Goal: Transaction & Acquisition: Book appointment/travel/reservation

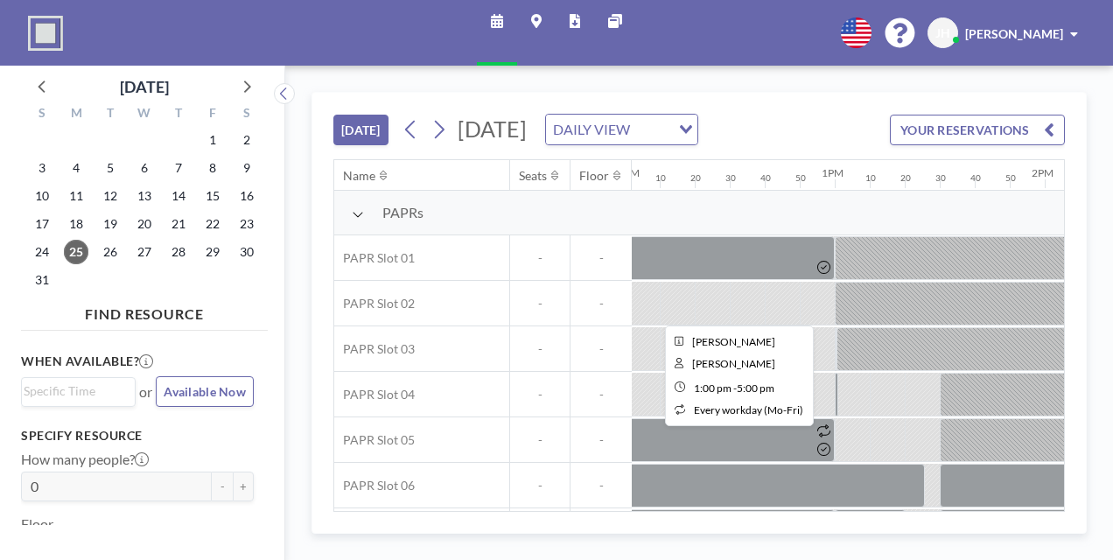
scroll to position [0, 3291]
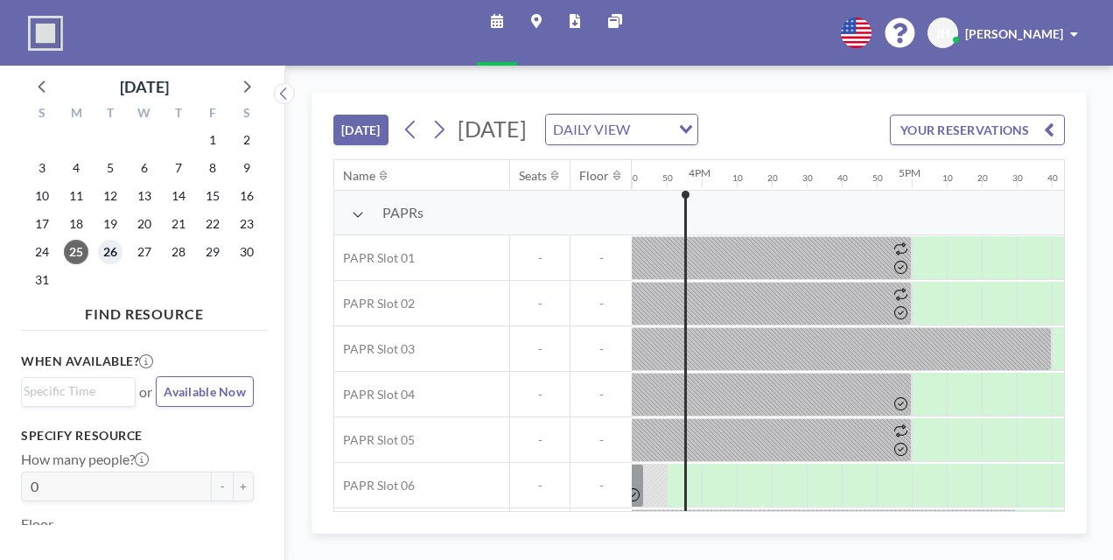
click at [106, 250] on span "26" at bounding box center [110, 252] width 25 height 25
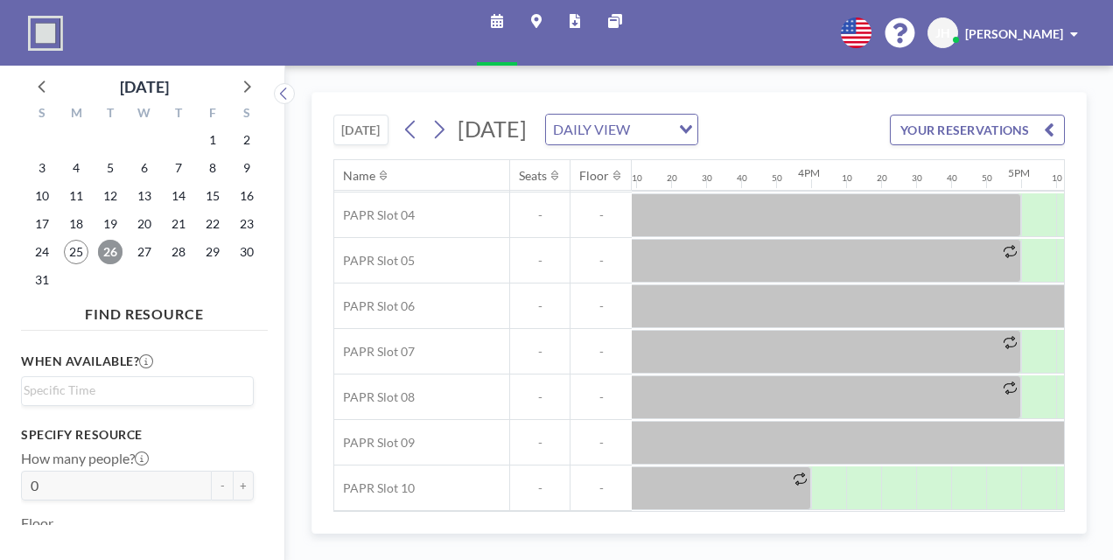
scroll to position [186, 3266]
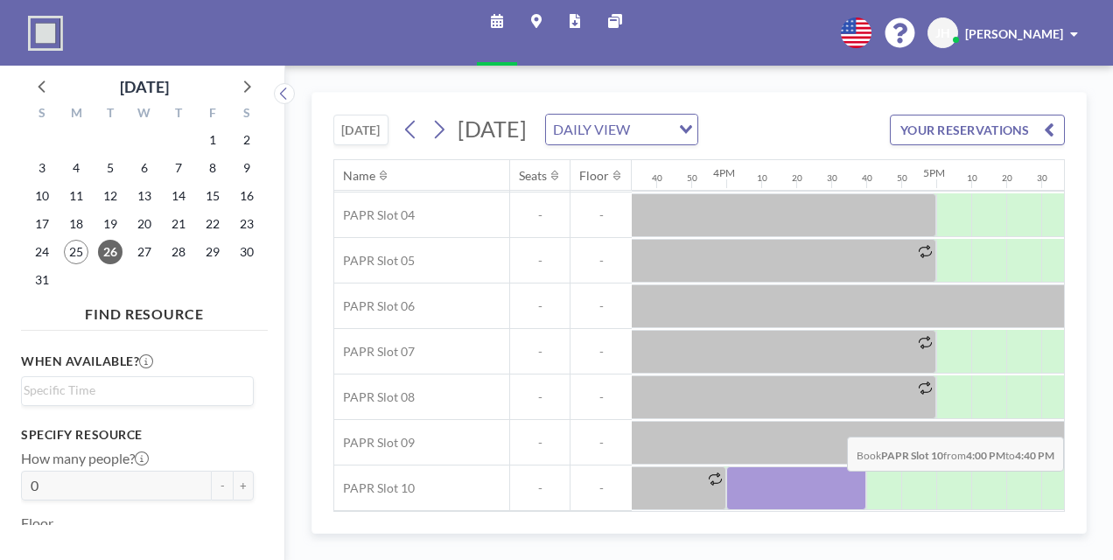
drag, startPoint x: 735, startPoint y: 487, endPoint x: 854, endPoint y: 482, distance: 119.1
click at [854, 482] on div at bounding box center [796, 488] width 140 height 44
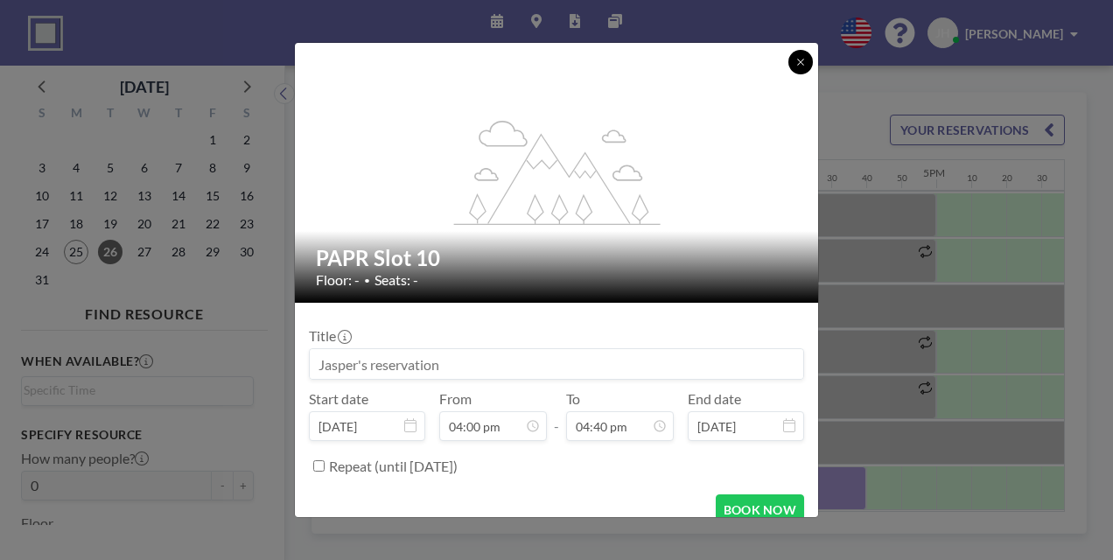
click at [796, 55] on button at bounding box center [801, 62] width 25 height 25
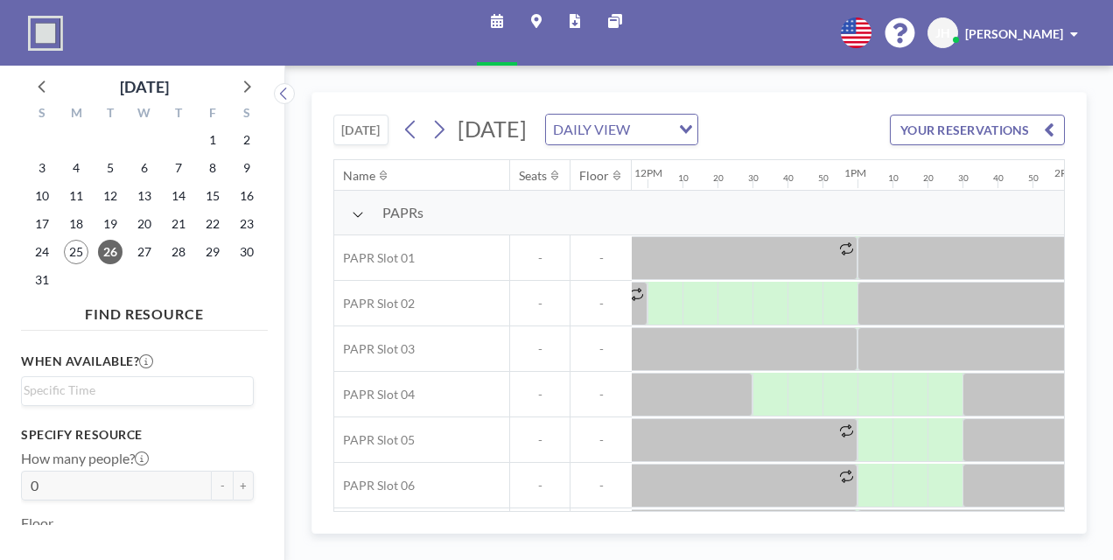
scroll to position [0, 2510]
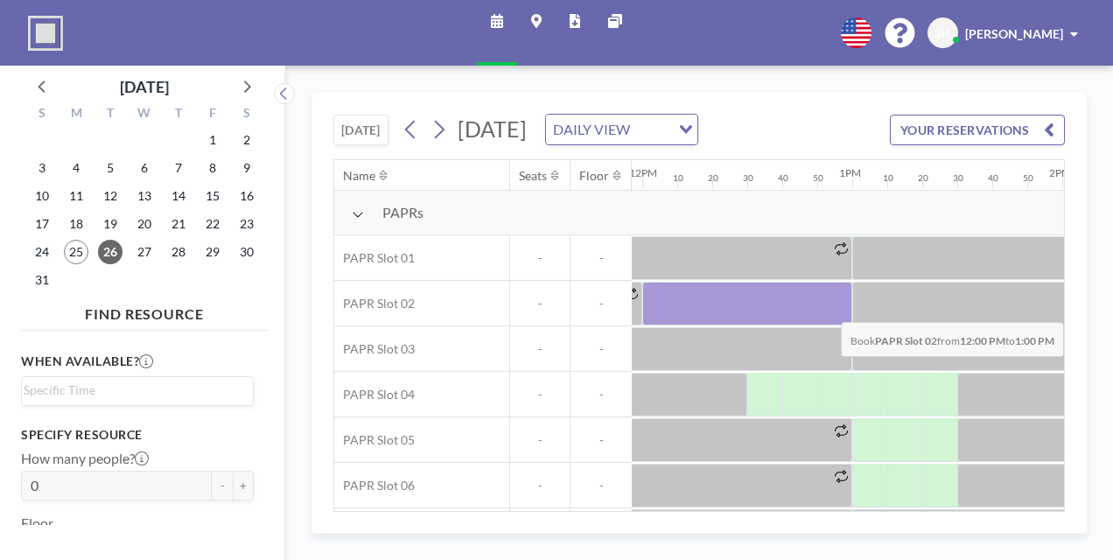
drag, startPoint x: 647, startPoint y: 308, endPoint x: 830, endPoint y: 307, distance: 182.9
click at [830, 307] on div at bounding box center [747, 304] width 210 height 44
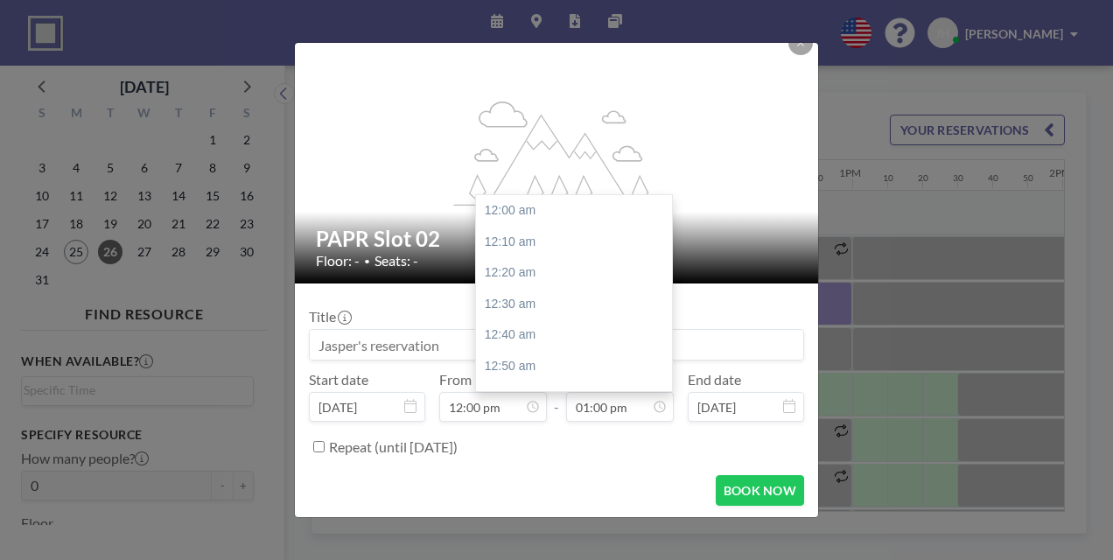
scroll to position [2429, 0]
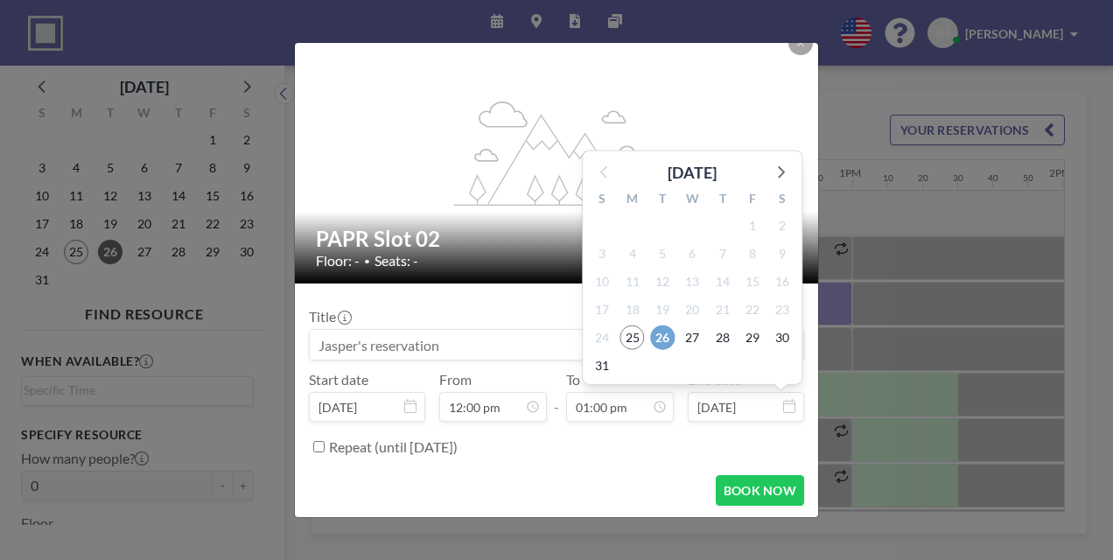
click at [654, 334] on span "26" at bounding box center [662, 337] width 25 height 25
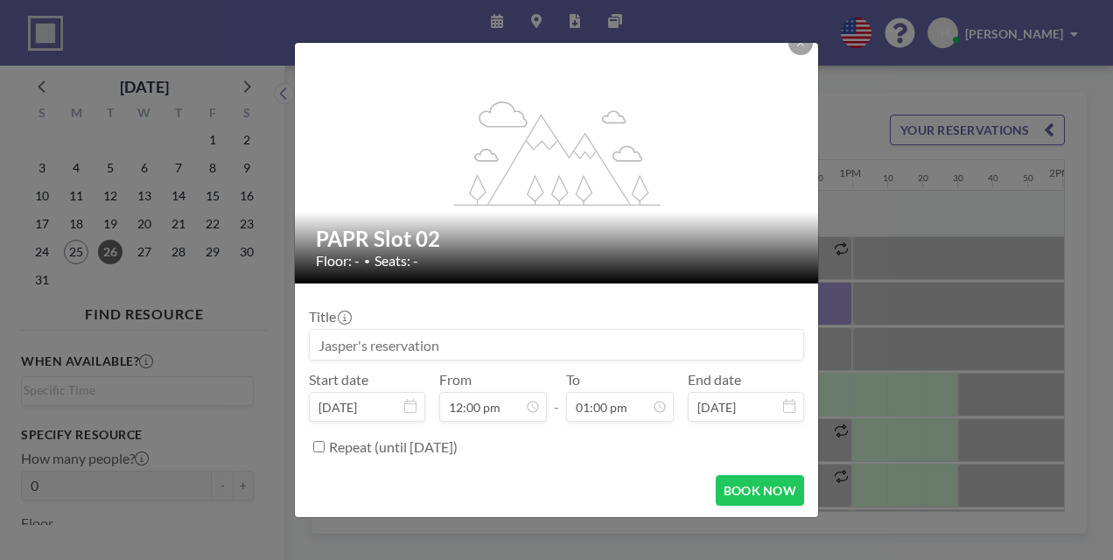
click at [634, 464] on form "Title Start date [DATE] From 12:00 pm - To 01:00 pm End date [DATE] Repeat (unt…" at bounding box center [556, 402] width 523 height 236
click at [768, 478] on button "BOOK NOW" at bounding box center [760, 490] width 88 height 31
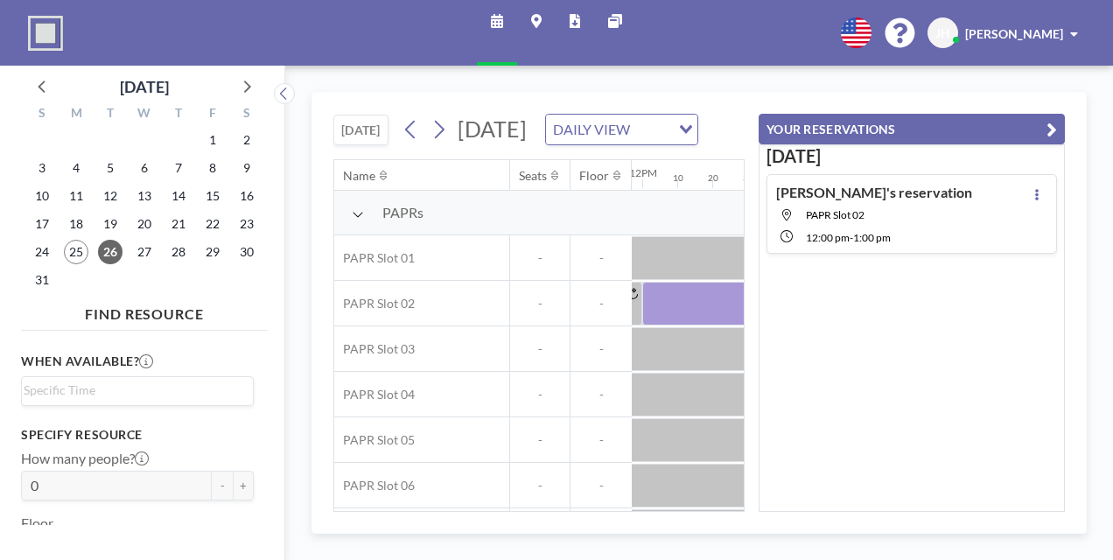
click at [406, 88] on div "[DATE] [DATE] DAILY VIEW Loading... Name Seats Floor 12AM 10 20 30 40 50 1AM 10…" at bounding box center [699, 313] width 828 height 494
click at [405, 88] on div "[DATE] [DATE] DAILY VIEW Loading... Name Seats Floor 12AM 10 20 30 40 50 1AM 10…" at bounding box center [699, 313] width 828 height 494
click at [404, 87] on div "[DATE] [DATE] DAILY VIEW Loading... Name Seats Floor 12AM 10 20 30 40 50 1AM 10…" at bounding box center [699, 313] width 828 height 494
click at [390, 102] on div "[DATE] [DATE] DAILY VIEW Loading..." at bounding box center [538, 126] width 411 height 67
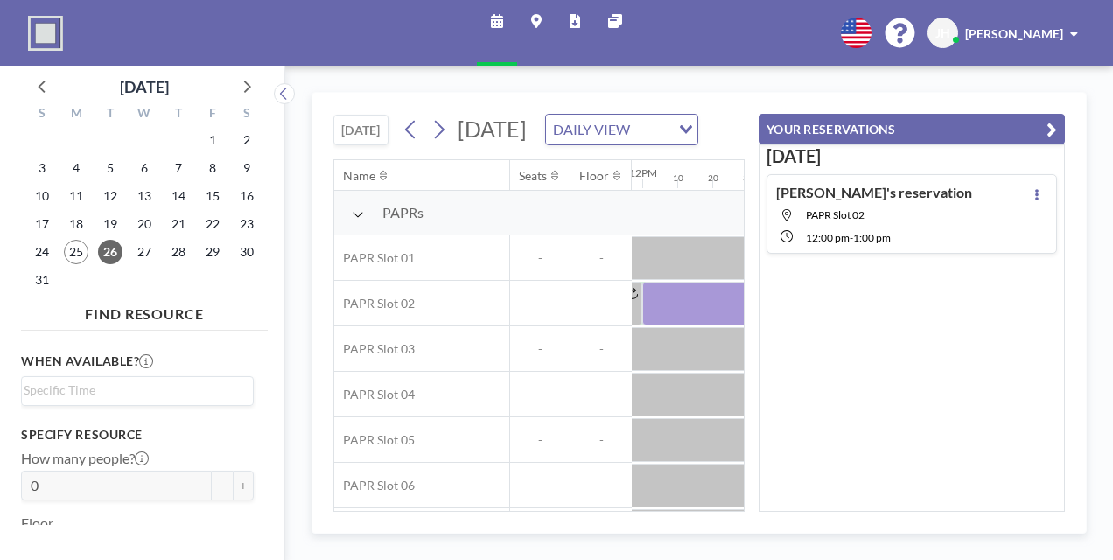
click at [390, 102] on div "[DATE] [DATE] DAILY VIEW Loading..." at bounding box center [538, 126] width 411 height 67
drag, startPoint x: 390, startPoint y: 102, endPoint x: 383, endPoint y: 123, distance: 21.3
click at [383, 123] on div "[DATE] [DATE] DAILY VIEW Loading..." at bounding box center [515, 130] width 365 height 32
drag, startPoint x: 383, startPoint y: 123, endPoint x: 397, endPoint y: 121, distance: 14.1
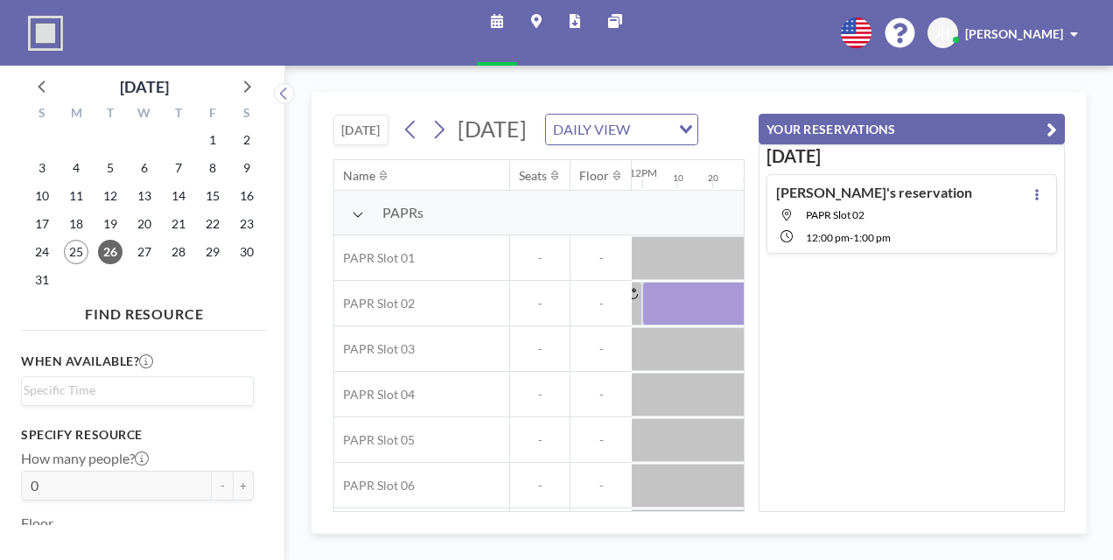
click at [397, 121] on div "[DATE] [DATE] DAILY VIEW Loading..." at bounding box center [515, 130] width 365 height 32
